Goal: Task Accomplishment & Management: Use online tool/utility

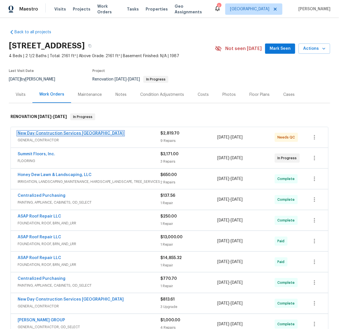
click at [49, 135] on link "New Day Construction Services [GEOGRAPHIC_DATA]" at bounding box center [71, 134] width 106 height 4
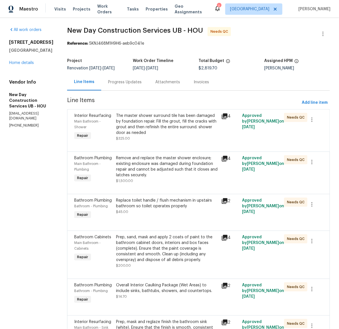
click at [172, 129] on div "The master shower surround tile has been damaged by foundation repair. Fill the…" at bounding box center [167, 124] width 102 height 23
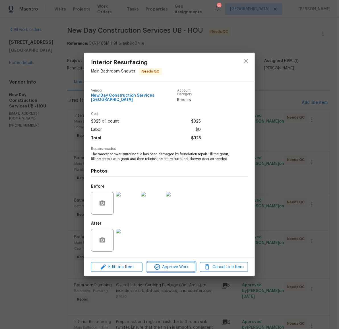
click at [170, 264] on span "Approve Work" at bounding box center [171, 267] width 45 height 7
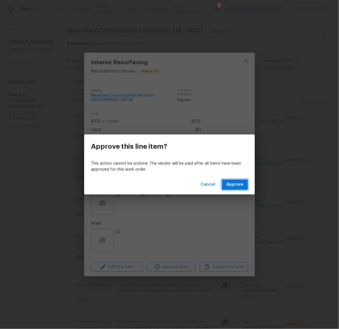
click at [236, 184] on span "Approve" at bounding box center [235, 184] width 17 height 7
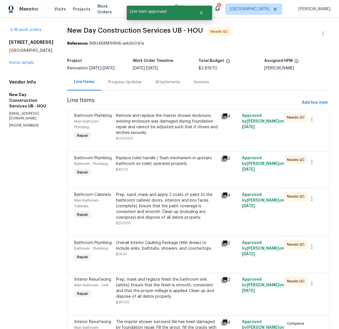
click at [154, 122] on div "Remove and replace the master shower enclosure; existing enclosure was damaged …" at bounding box center [167, 124] width 102 height 23
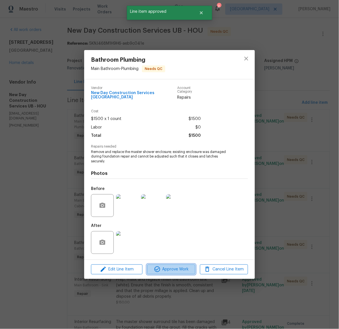
click at [174, 266] on span "Approve Work" at bounding box center [171, 269] width 45 height 7
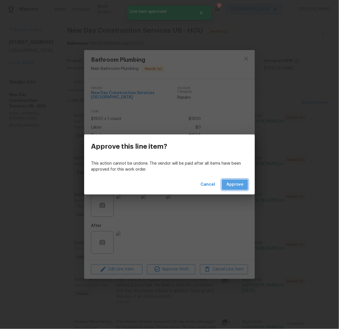
click at [237, 186] on span "Approve" at bounding box center [235, 184] width 17 height 7
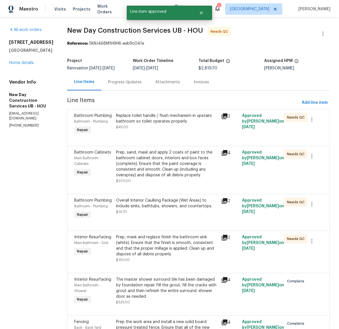
click at [147, 124] on div "Replace toilet handle / flush mechanism in upstairs bathroom so toilet operates…" at bounding box center [167, 118] width 102 height 11
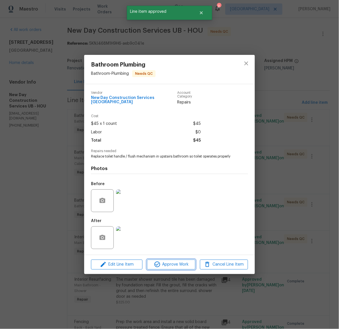
click at [182, 264] on span "Approve Work" at bounding box center [171, 264] width 45 height 7
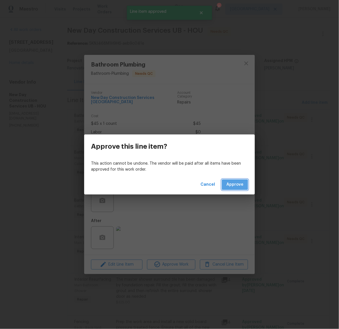
click at [234, 188] on span "Approve" at bounding box center [235, 184] width 17 height 7
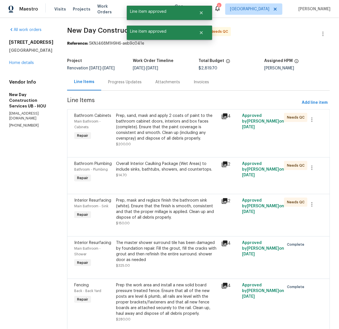
click at [157, 118] on div "Prep, sand, mask and apply 2 coats of paint to the bathroom cabinet doors, inte…" at bounding box center [167, 127] width 102 height 28
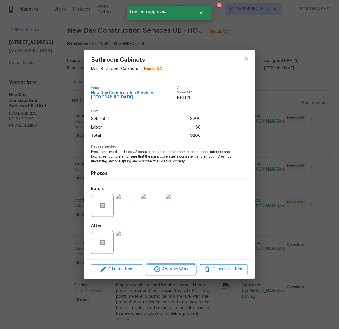
click at [178, 271] on span "Approve Work" at bounding box center [171, 269] width 45 height 7
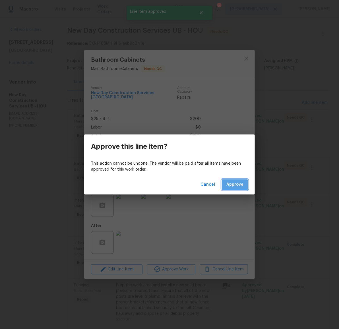
click at [235, 188] on button "Approve" at bounding box center [235, 185] width 26 height 11
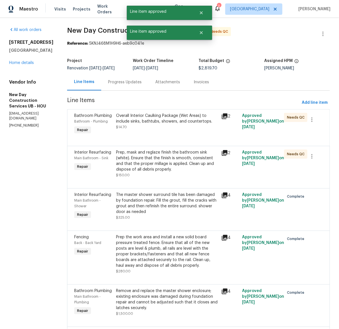
click at [150, 119] on div "Overall Interior Caulking Package (Wet Areas) to include sinks, bathtubs, showe…" at bounding box center [167, 118] width 102 height 11
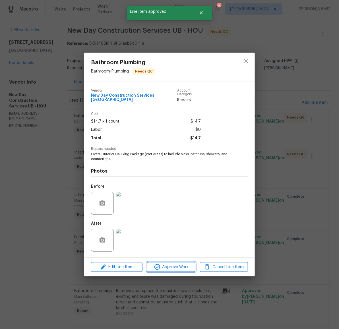
click at [166, 266] on span "Approve Work" at bounding box center [171, 267] width 45 height 7
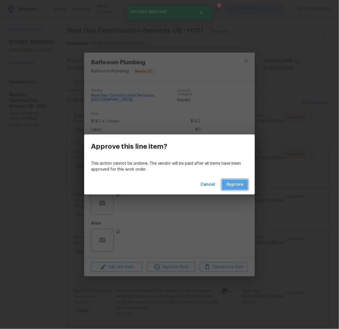
click at [237, 188] on span "Approve" at bounding box center [235, 184] width 17 height 7
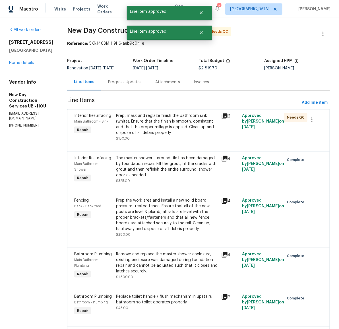
click at [162, 123] on div "Prep, mask and reglaze finish the bathroom sink (white). Ensure that the finish…" at bounding box center [167, 124] width 102 height 23
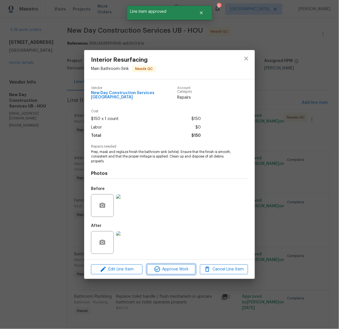
click at [182, 269] on span "Approve Work" at bounding box center [171, 269] width 45 height 7
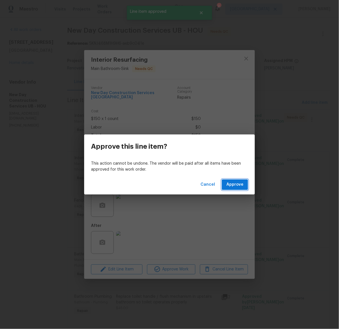
click at [235, 189] on button "Approve" at bounding box center [235, 185] width 26 height 11
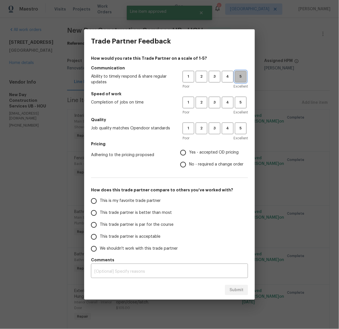
click at [240, 79] on span "5" at bounding box center [241, 76] width 11 height 7
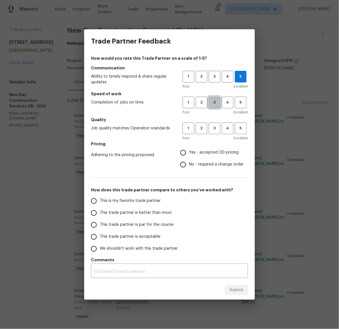
click at [213, 101] on span "3" at bounding box center [215, 102] width 11 height 7
click at [199, 128] on span "2" at bounding box center [201, 128] width 11 height 7
click at [185, 151] on input "Yes - accepted OD pricing" at bounding box center [183, 153] width 12 height 12
radio input "true"
click at [124, 225] on span "This trade partner is par for the course" at bounding box center [137, 225] width 74 height 6
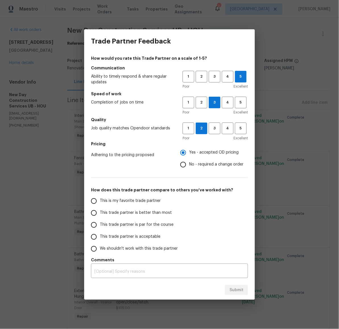
click at [100, 225] on input "This trade partner is par for the course" at bounding box center [94, 225] width 12 height 12
radio input "false"
click at [120, 235] on span "This trade partner is acceptable" at bounding box center [130, 237] width 61 height 6
click at [100, 235] on input "This trade partner is acceptable" at bounding box center [94, 237] width 12 height 12
click at [233, 293] on span "Submit" at bounding box center [237, 290] width 14 height 7
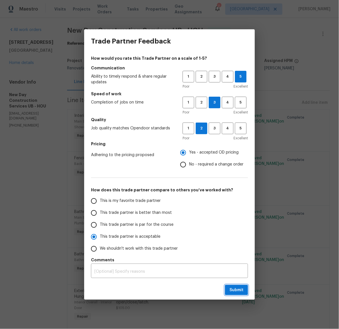
radio input "true"
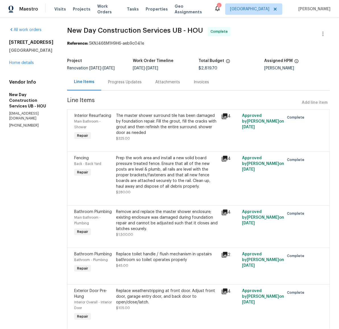
radio input "false"
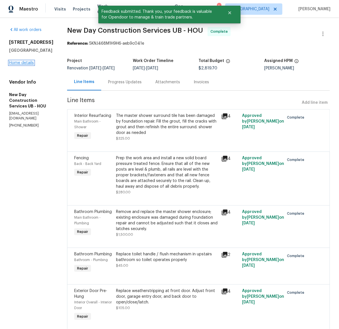
click at [26, 65] on link "Home details" at bounding box center [21, 63] width 25 height 4
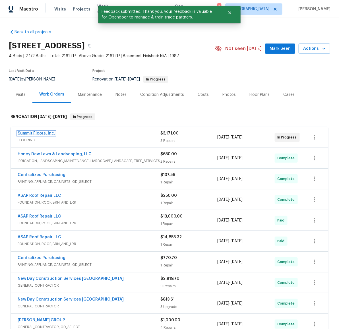
click at [38, 134] on link "Summit Floors, Inc." at bounding box center [37, 134] width 38 height 4
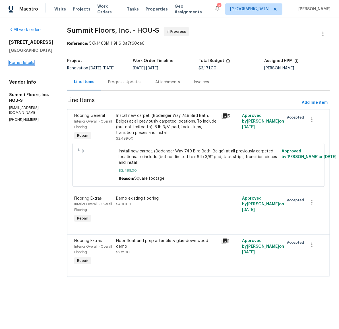
click at [16, 65] on link "Home details" at bounding box center [21, 63] width 25 height 4
